Goal: Task Accomplishment & Management: Use online tool/utility

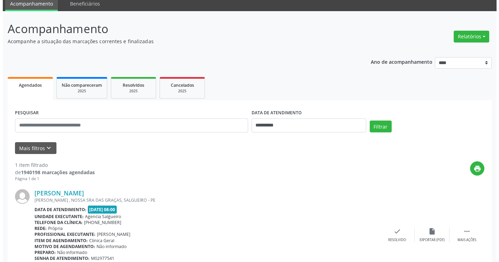
scroll to position [65, 0]
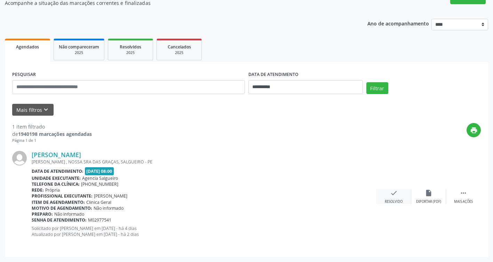
click at [392, 196] on icon "check" at bounding box center [394, 193] width 8 height 8
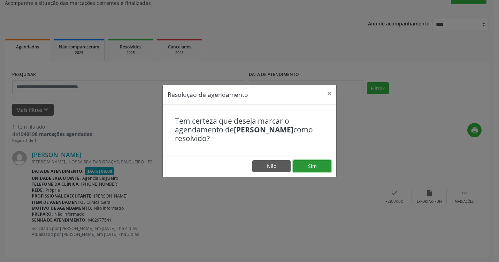
click at [314, 169] on button "Sim" at bounding box center [312, 166] width 38 height 12
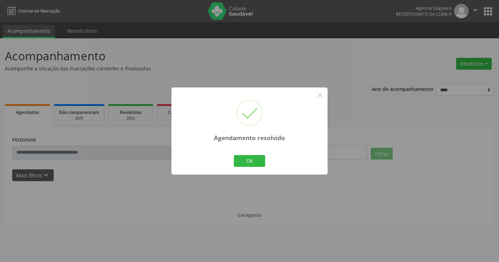
scroll to position [0, 0]
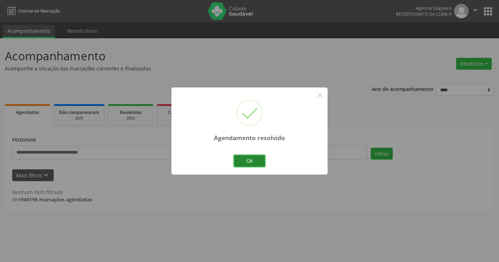
click at [251, 162] on button "Ok" at bounding box center [249, 161] width 31 height 12
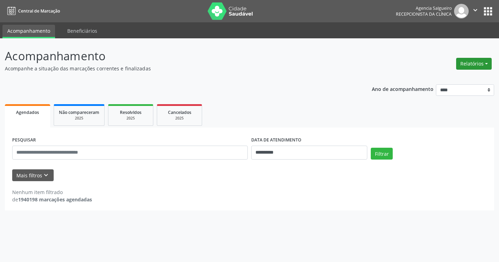
click at [489, 63] on button "Relatórios" at bounding box center [474, 64] width 36 height 12
click at [440, 75] on link "Agendamentos" at bounding box center [454, 79] width 75 height 10
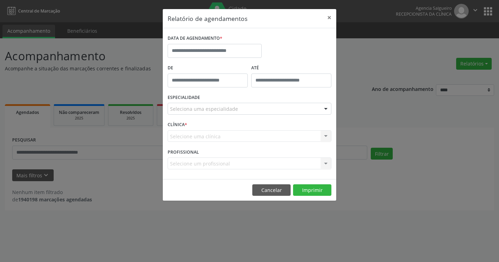
click at [209, 257] on div "Relatório de agendamentos × DATA DE AGENDAMENTO * De ATÉ ESPECIALIDADE Selecion…" at bounding box center [249, 131] width 499 height 262
click at [329, 16] on button "×" at bounding box center [329, 17] width 14 height 17
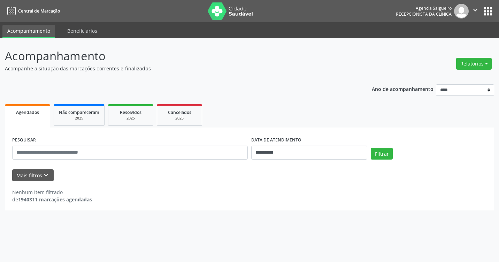
click at [485, 64] on button "Relatórios" at bounding box center [474, 64] width 36 height 12
click at [444, 75] on link "Agendamentos" at bounding box center [454, 79] width 75 height 10
select select "*"
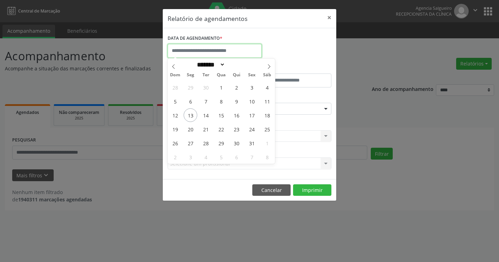
click at [216, 50] on input "text" at bounding box center [214, 51] width 94 height 14
click at [239, 111] on span "16" at bounding box center [236, 115] width 14 height 14
type input "**********"
click at [240, 110] on span "16" at bounding box center [236, 115] width 14 height 14
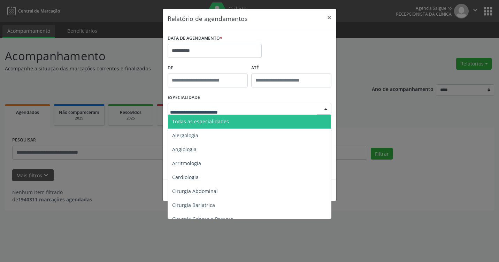
click at [322, 108] on div at bounding box center [325, 109] width 10 height 12
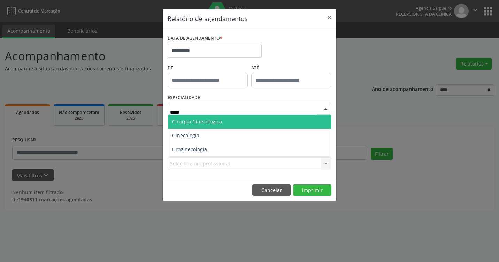
type input "******"
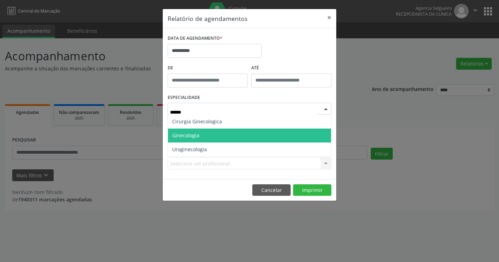
click at [243, 135] on span "Ginecologia" at bounding box center [249, 135] width 163 height 14
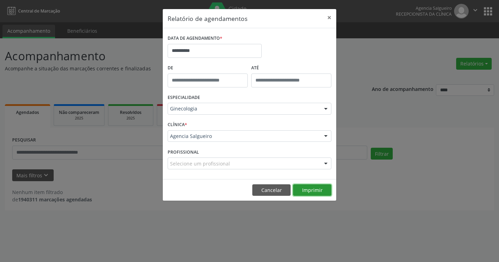
click at [312, 193] on button "Imprimir" at bounding box center [312, 190] width 38 height 12
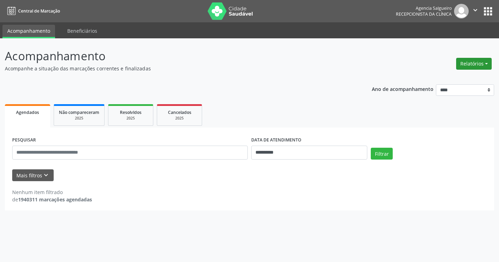
click at [487, 63] on button "Relatórios" at bounding box center [474, 64] width 36 height 12
click at [436, 78] on link "Agendamentos" at bounding box center [454, 79] width 75 height 10
select select "*"
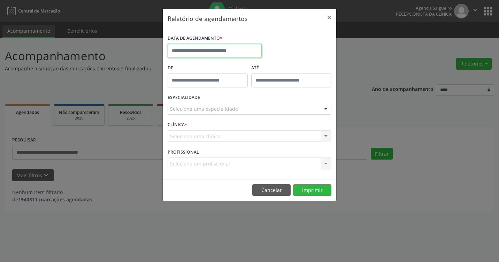
click at [213, 52] on input "text" at bounding box center [214, 51] width 94 height 14
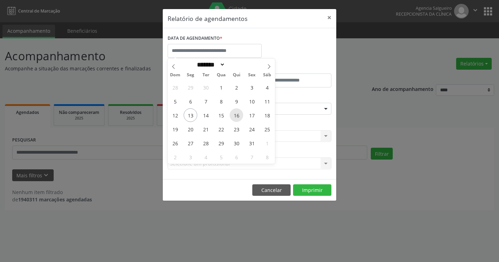
click at [240, 116] on span "16" at bounding box center [236, 115] width 14 height 14
type input "**********"
click at [240, 116] on span "16" at bounding box center [236, 115] width 14 height 14
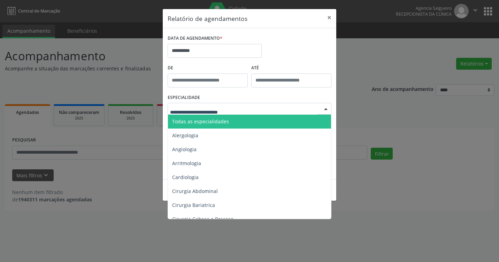
click at [329, 108] on div at bounding box center [325, 109] width 10 height 12
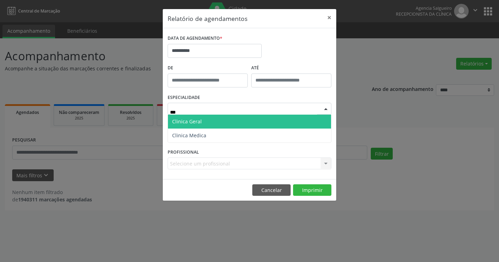
click at [287, 122] on span "Clinica Geral" at bounding box center [249, 122] width 163 height 14
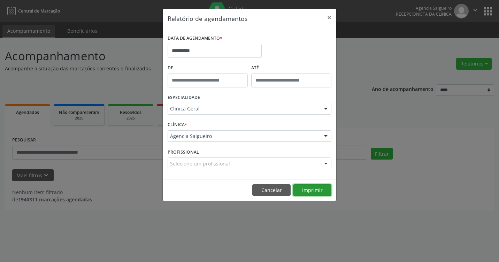
click at [313, 194] on button "Imprimir" at bounding box center [312, 190] width 38 height 12
click at [323, 106] on div at bounding box center [325, 109] width 10 height 12
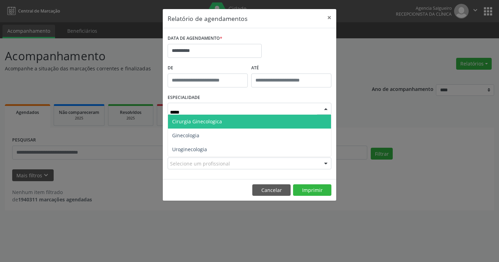
type input "******"
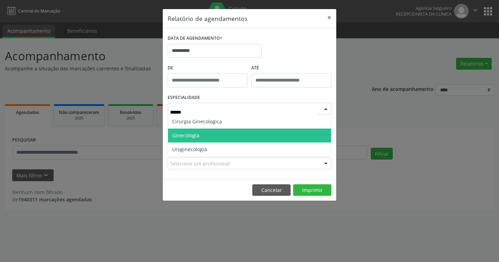
click at [241, 133] on span "Ginecologia" at bounding box center [249, 135] width 163 height 14
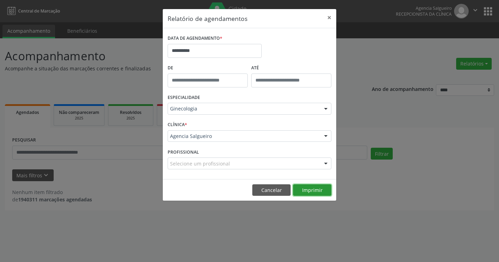
click at [324, 189] on button "Imprimir" at bounding box center [312, 190] width 38 height 12
click at [330, 18] on button "×" at bounding box center [329, 17] width 14 height 17
